Goal: Find specific page/section: Find specific page/section

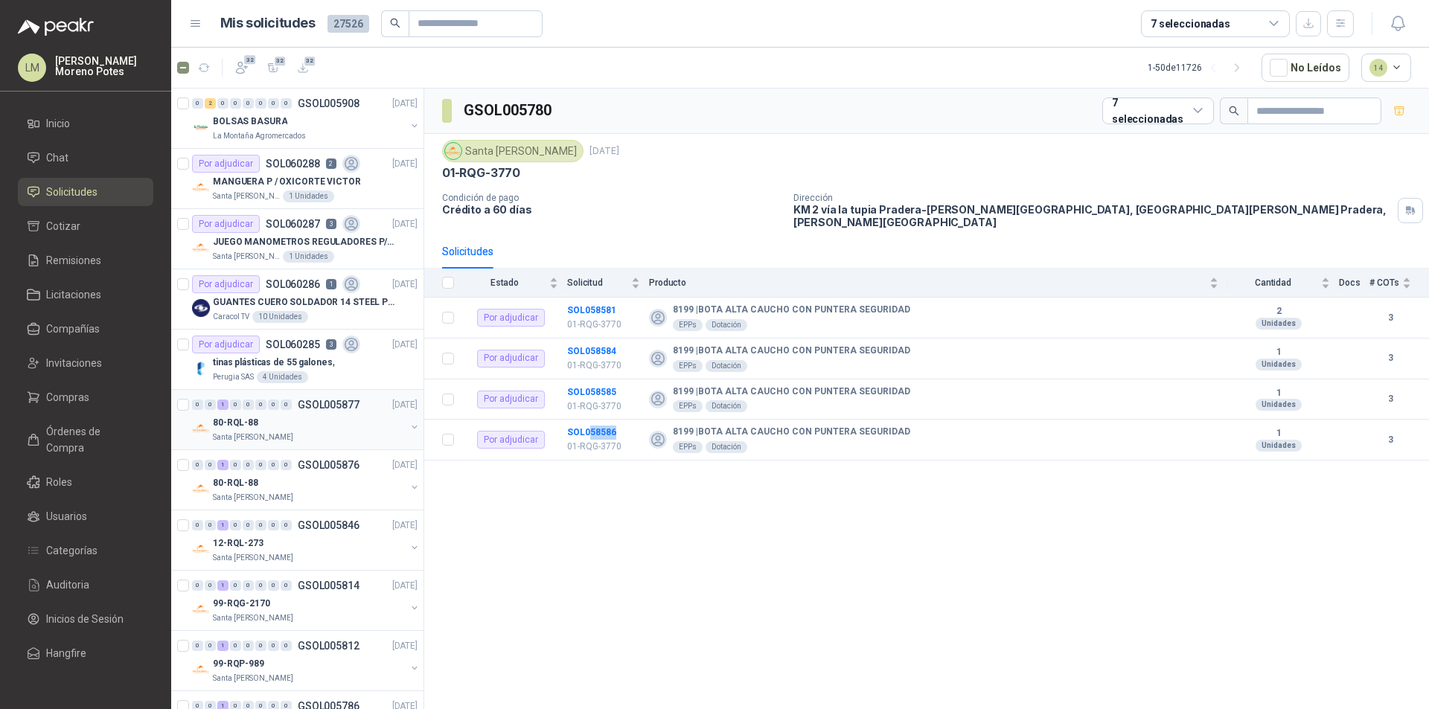
scroll to position [223, 0]
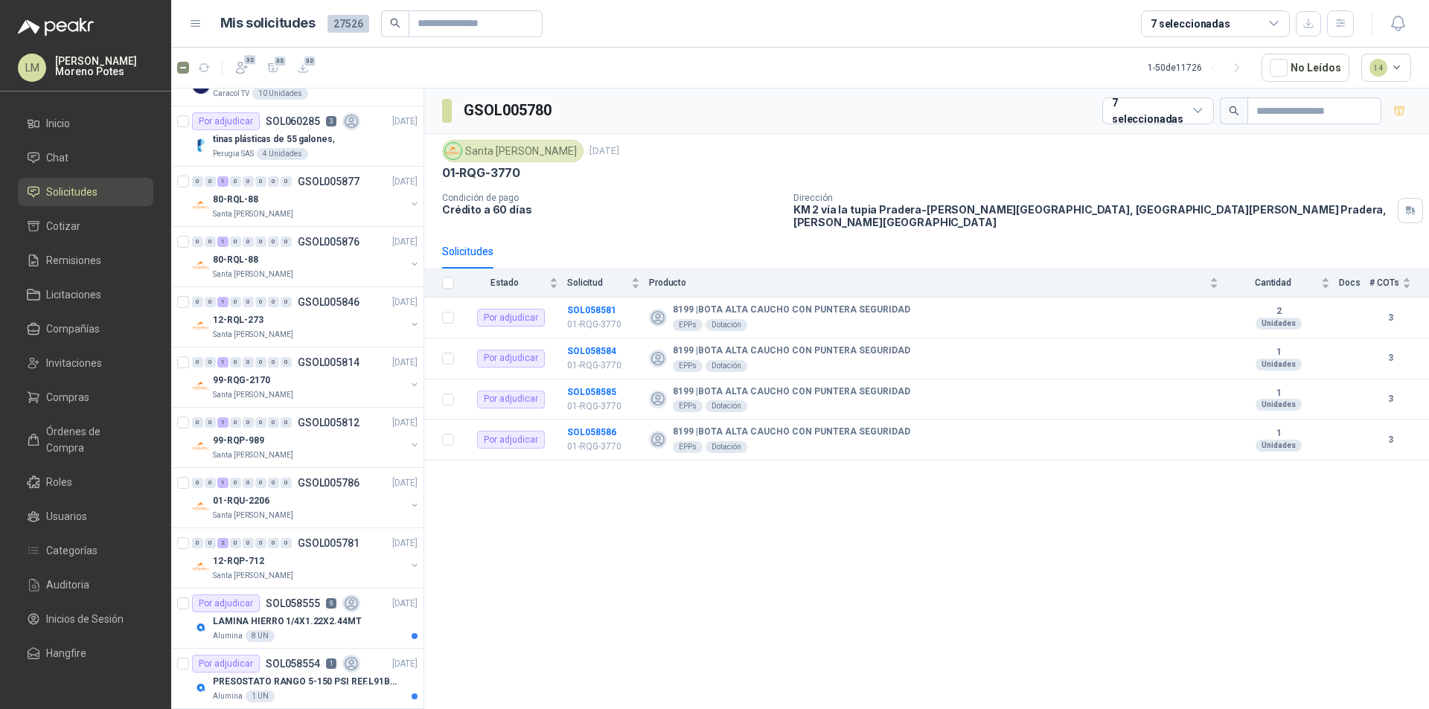
click at [648, 635] on div "GSOL005780 7 seleccionadas Santa [PERSON_NAME] [DATE] 01-RQG-3770 Condición de …" at bounding box center [926, 402] width 1005 height 626
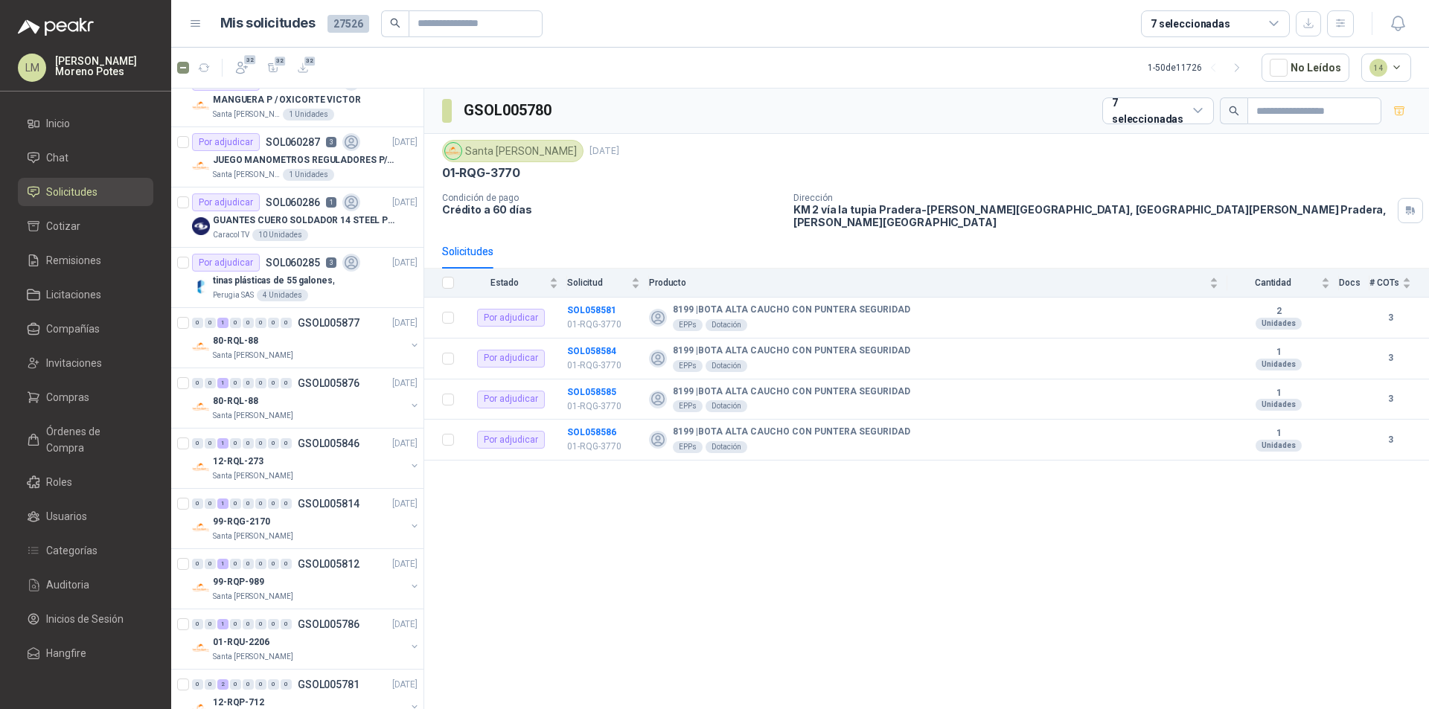
scroll to position [0, 0]
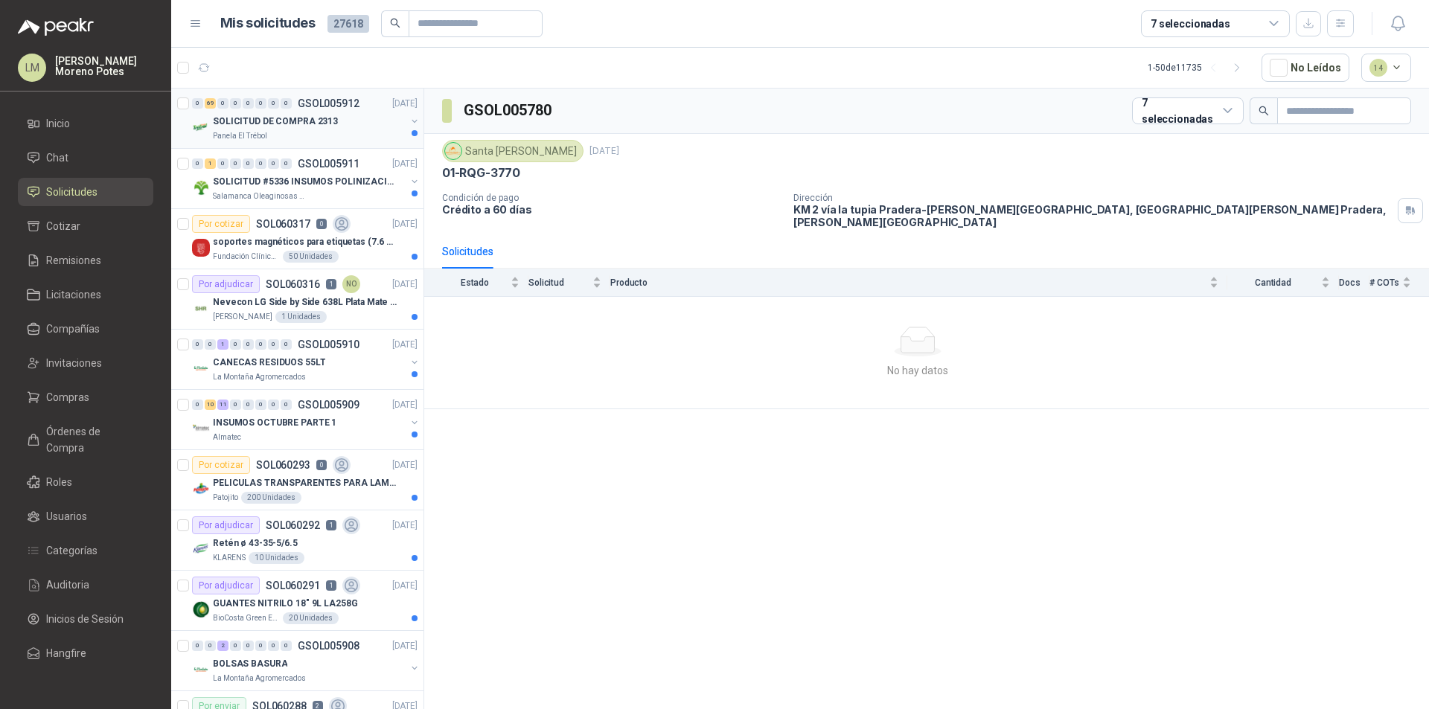
click at [318, 133] on div "Panela El Trébol" at bounding box center [309, 136] width 193 height 12
